Goal: Navigation & Orientation: Find specific page/section

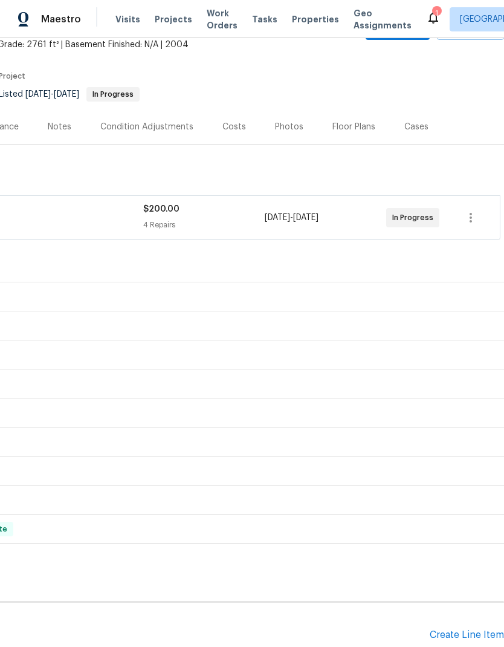
scroll to position [75, 179]
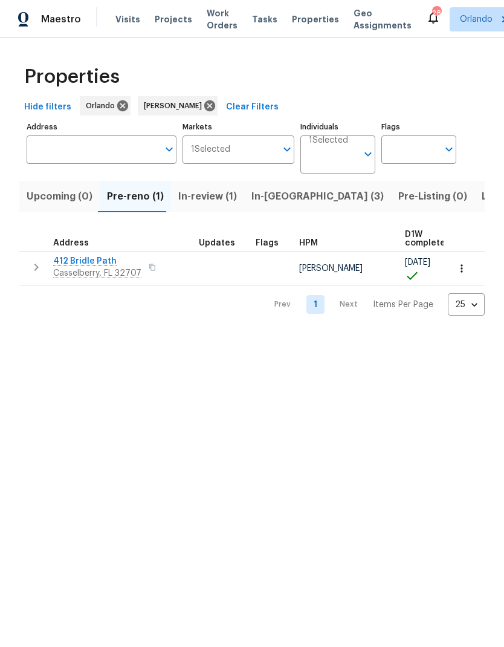
click at [284, 197] on span "In-[GEOGRAPHIC_DATA] (3)" at bounding box center [318, 196] width 132 height 17
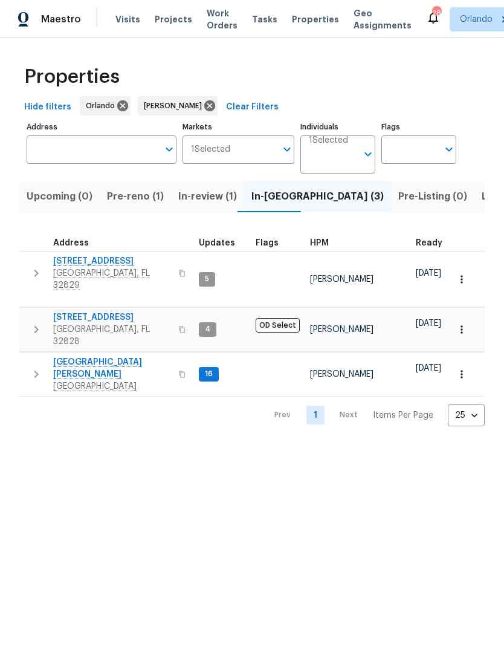
click at [119, 261] on span "7143 Lake Carlisle Blvd" at bounding box center [112, 261] width 118 height 12
click at [126, 311] on span "2609 Windsorgate Ln" at bounding box center [112, 317] width 118 height 12
click at [109, 356] on span "7618 Brockbank Dr" at bounding box center [112, 368] width 118 height 24
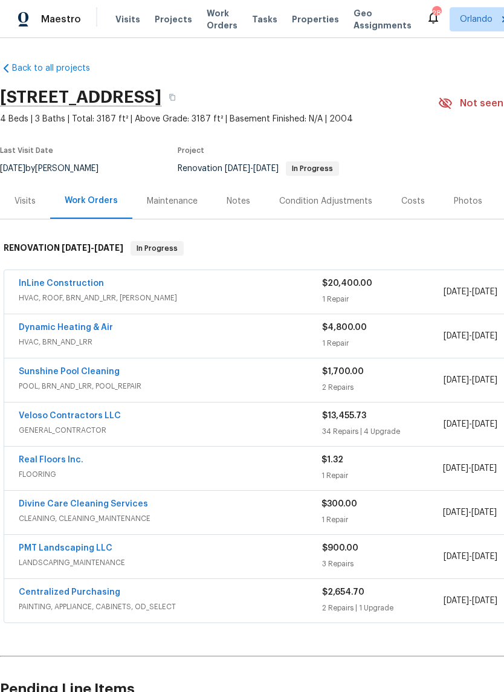
click at [45, 458] on link "Real Floors Inc." at bounding box center [51, 460] width 65 height 8
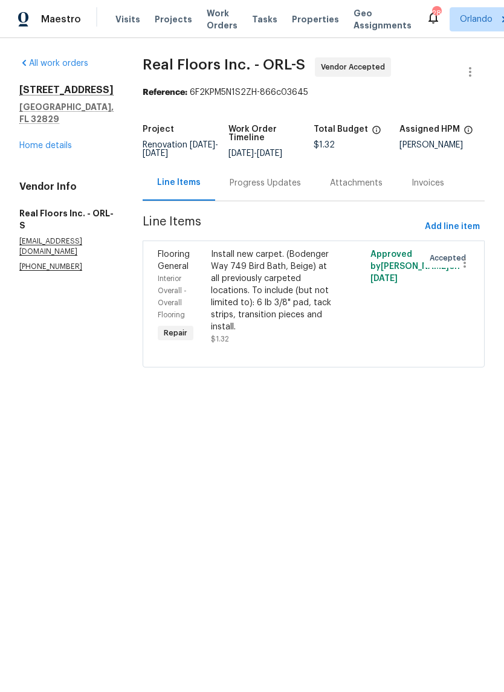
click at [279, 185] on div "Progress Updates" at bounding box center [265, 183] width 71 height 12
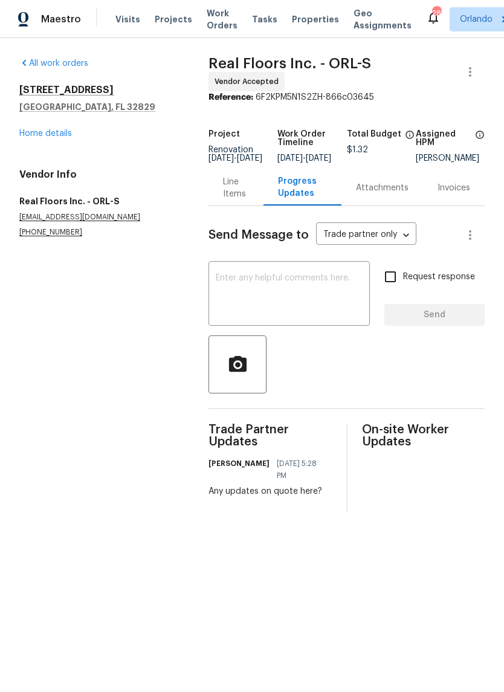
click at [45, 135] on link "Home details" at bounding box center [45, 133] width 53 height 8
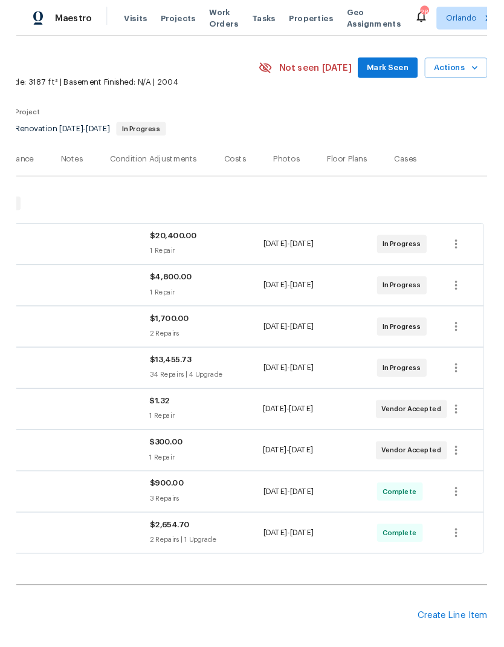
scroll to position [15, 179]
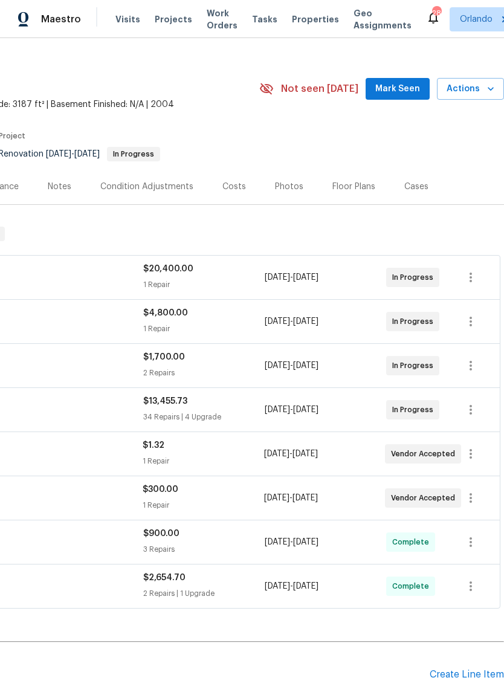
click at [414, 90] on span "Mark Seen" at bounding box center [398, 89] width 45 height 15
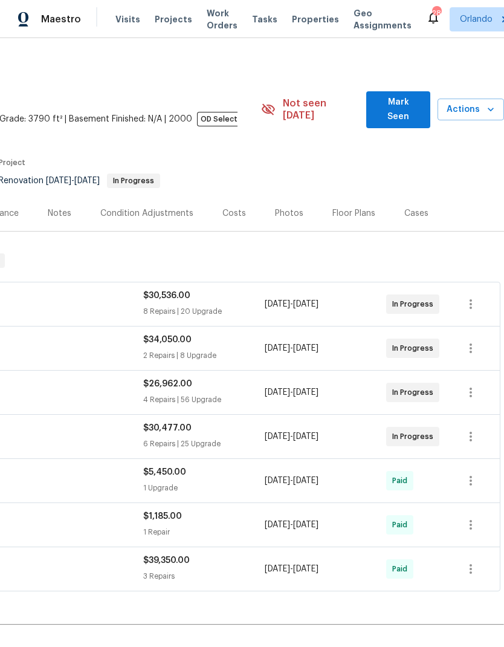
scroll to position [0, 179]
click at [419, 103] on span "Mark Seen" at bounding box center [398, 110] width 44 height 30
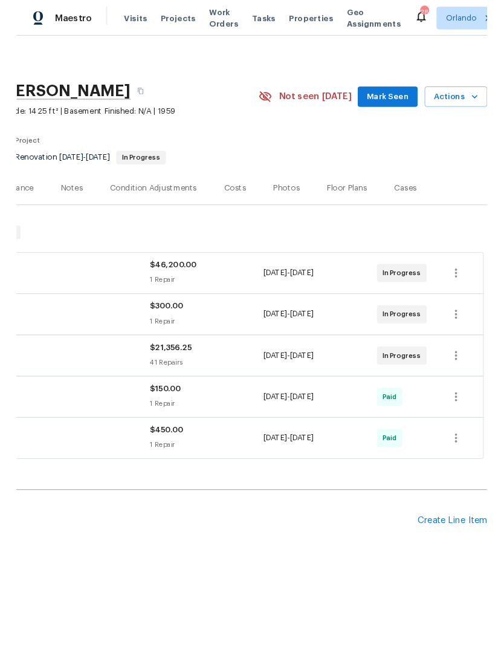
scroll to position [0, 179]
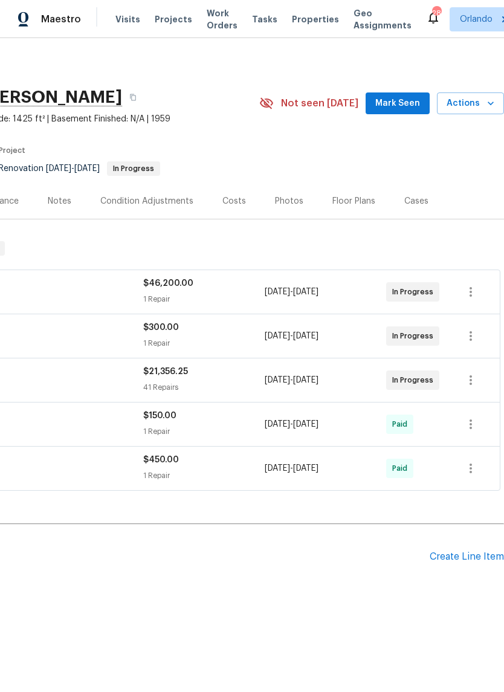
click at [408, 102] on span "Mark Seen" at bounding box center [398, 103] width 45 height 15
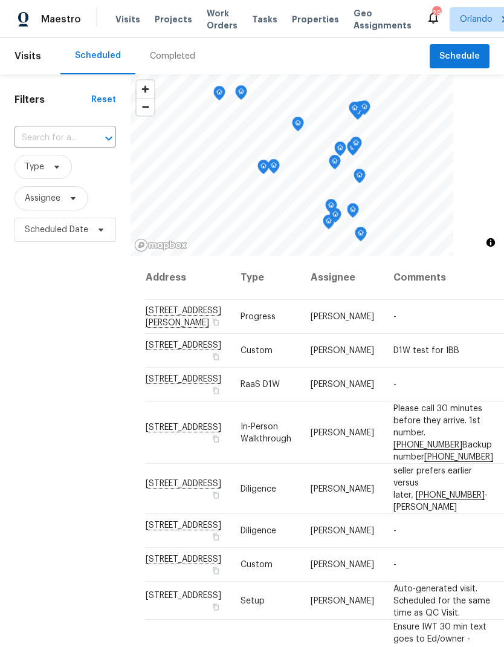
click at [172, 20] on span "Projects" at bounding box center [173, 19] width 37 height 12
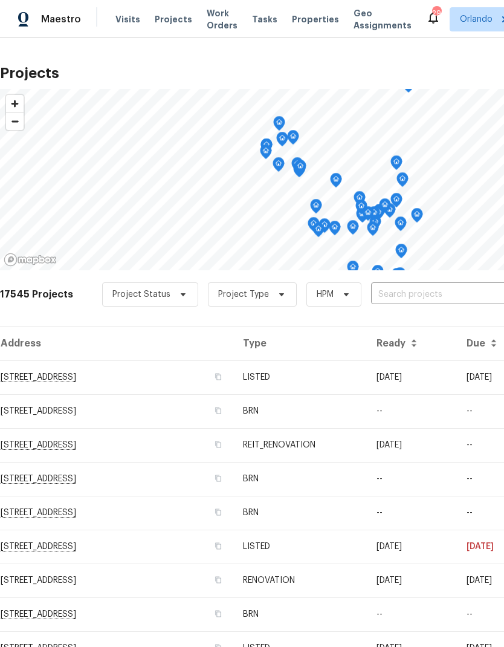
click at [443, 293] on input "text" at bounding box center [440, 294] width 138 height 19
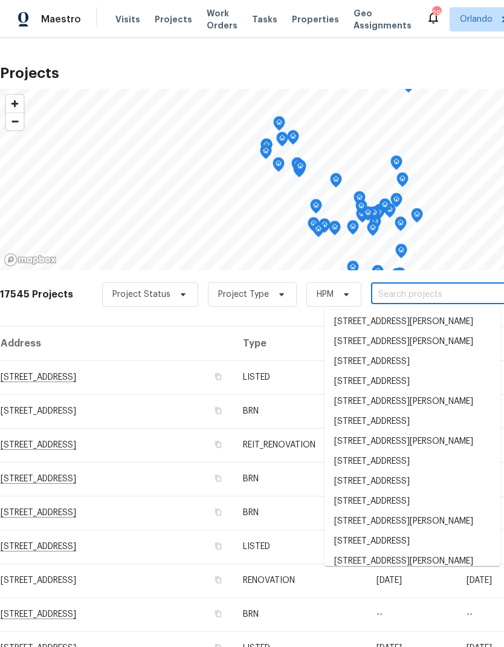
click at [421, 294] on input "text" at bounding box center [440, 294] width 138 height 19
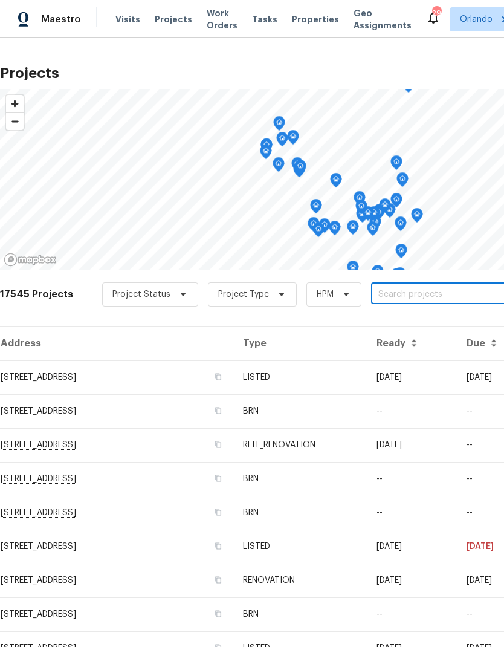
paste input "[STREET_ADDRESS]"
type input "[STREET_ADDRESS]"
